Goal: Task Accomplishment & Management: Use online tool/utility

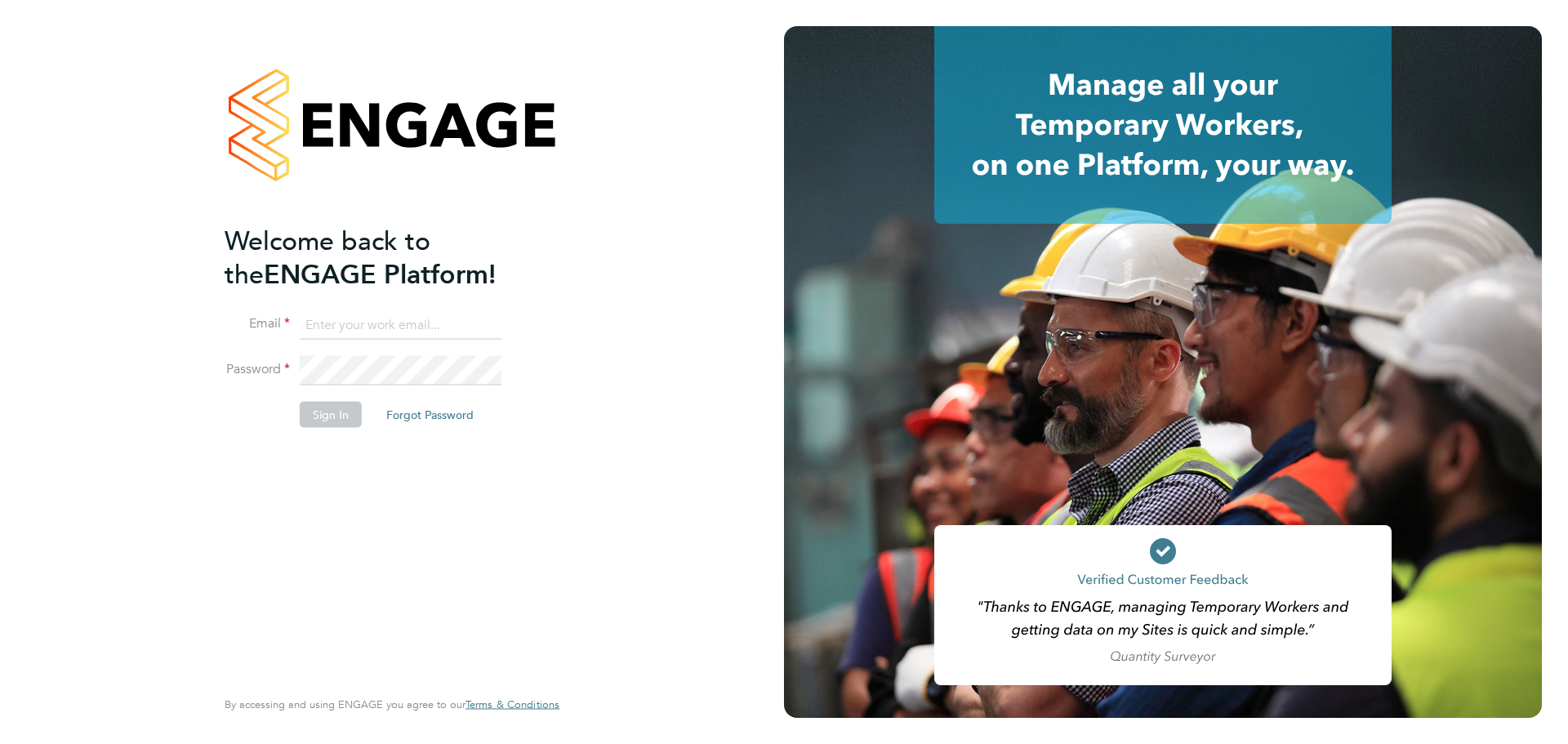
type input "jackisherwood@legacie.co.uk"
click at [321, 412] on button "Sign In" at bounding box center [330, 415] width 62 height 26
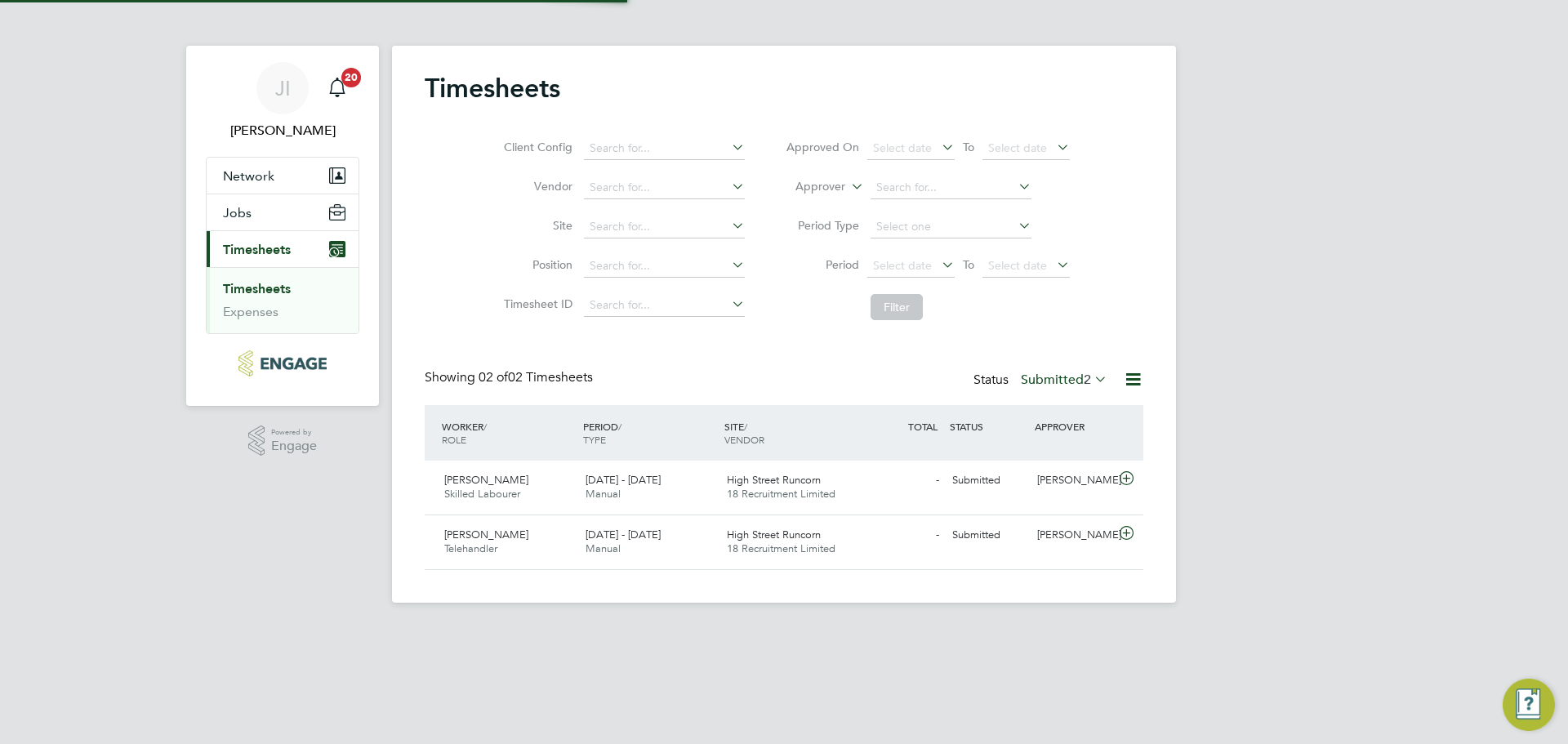
scroll to position [42, 142]
click at [1121, 483] on icon at bounding box center [1126, 478] width 21 height 13
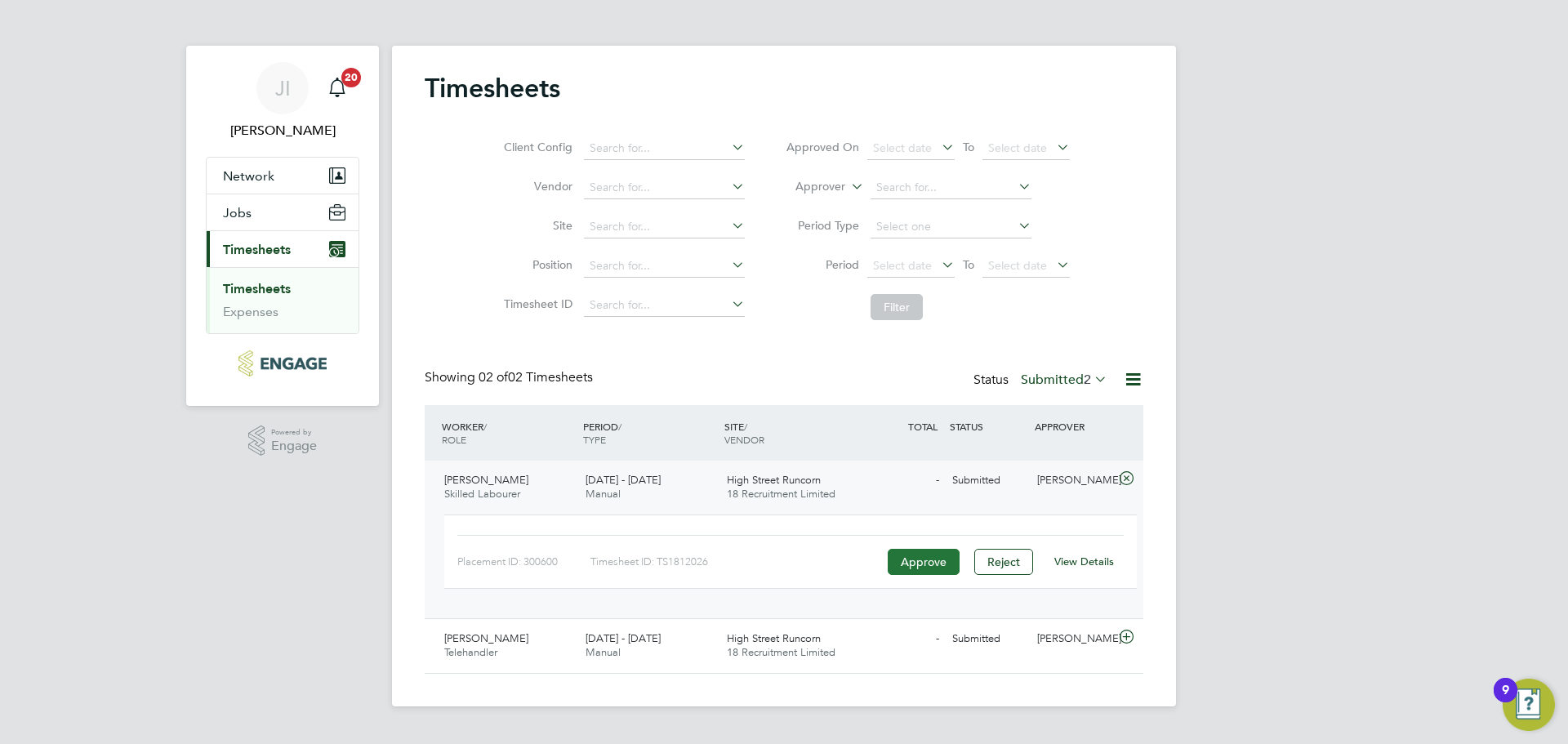
click at [930, 572] on button "Approve" at bounding box center [923, 562] width 72 height 26
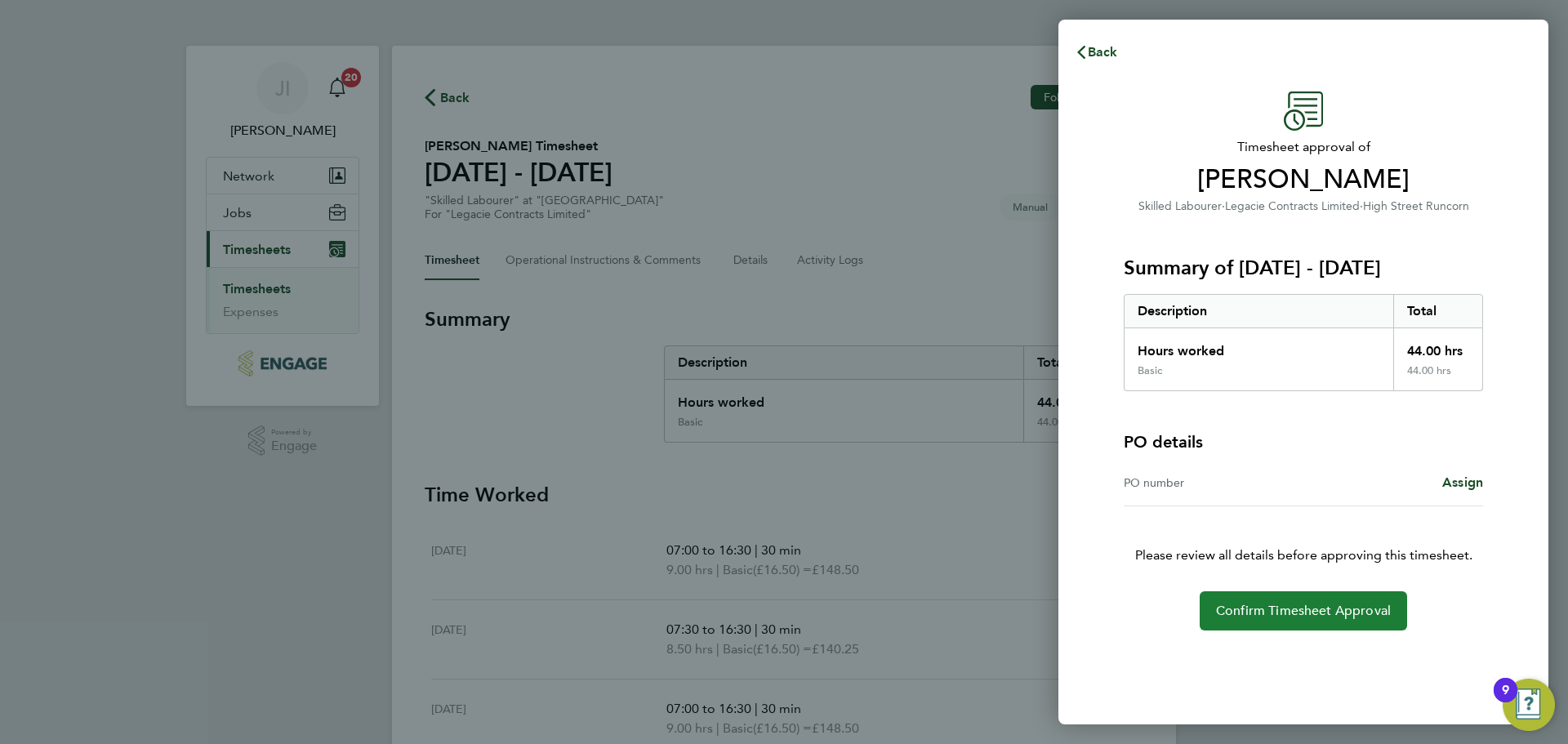
click at [1234, 612] on span "Confirm Timesheet Approval" at bounding box center [1303, 611] width 174 height 17
